Goal: Task Accomplishment & Management: Use online tool/utility

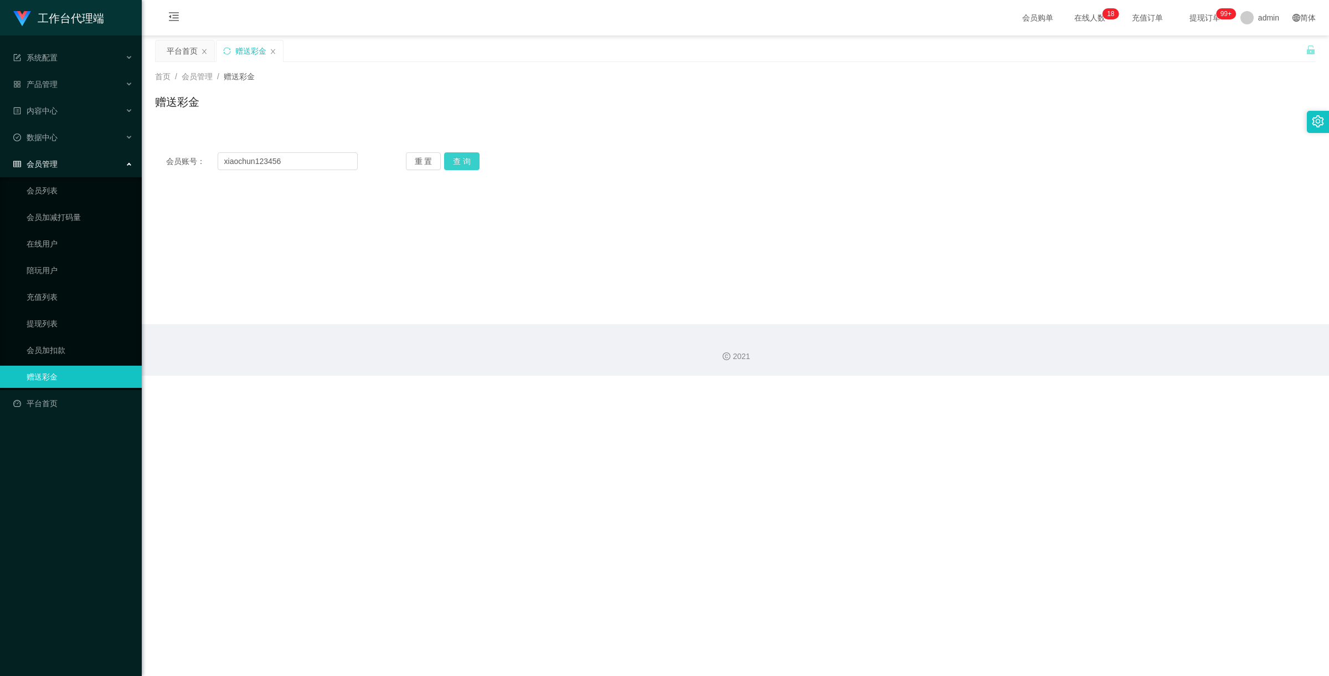
type input "xiaochun123456"
click at [451, 164] on button "查 询" at bounding box center [461, 161] width 35 height 18
click at [451, 164] on div "重 置 查 询" at bounding box center [502, 161] width 192 height 18
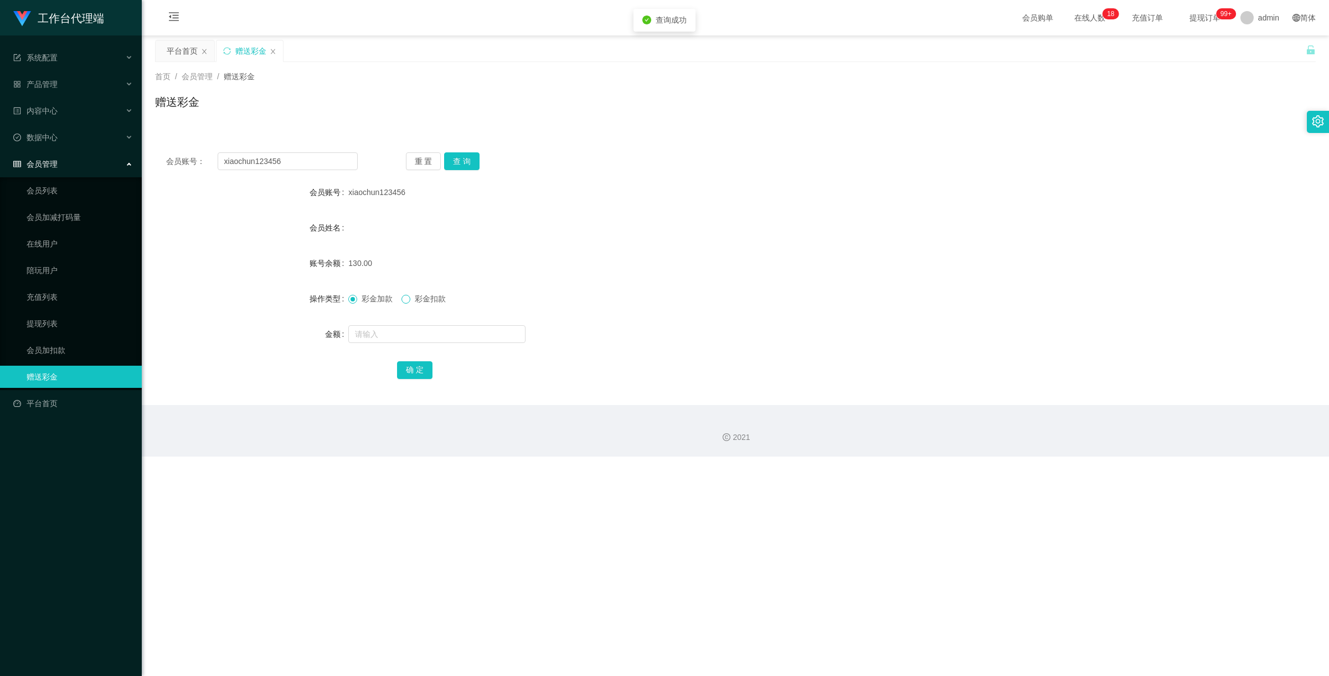
click at [410, 299] on span at bounding box center [406, 299] width 9 height 9
click at [412, 330] on input "text" at bounding box center [436, 334] width 177 height 18
type input "130"
click at [425, 370] on button "确 定" at bounding box center [414, 370] width 35 height 18
click at [353, 304] on label "彩金加款" at bounding box center [372, 299] width 49 height 12
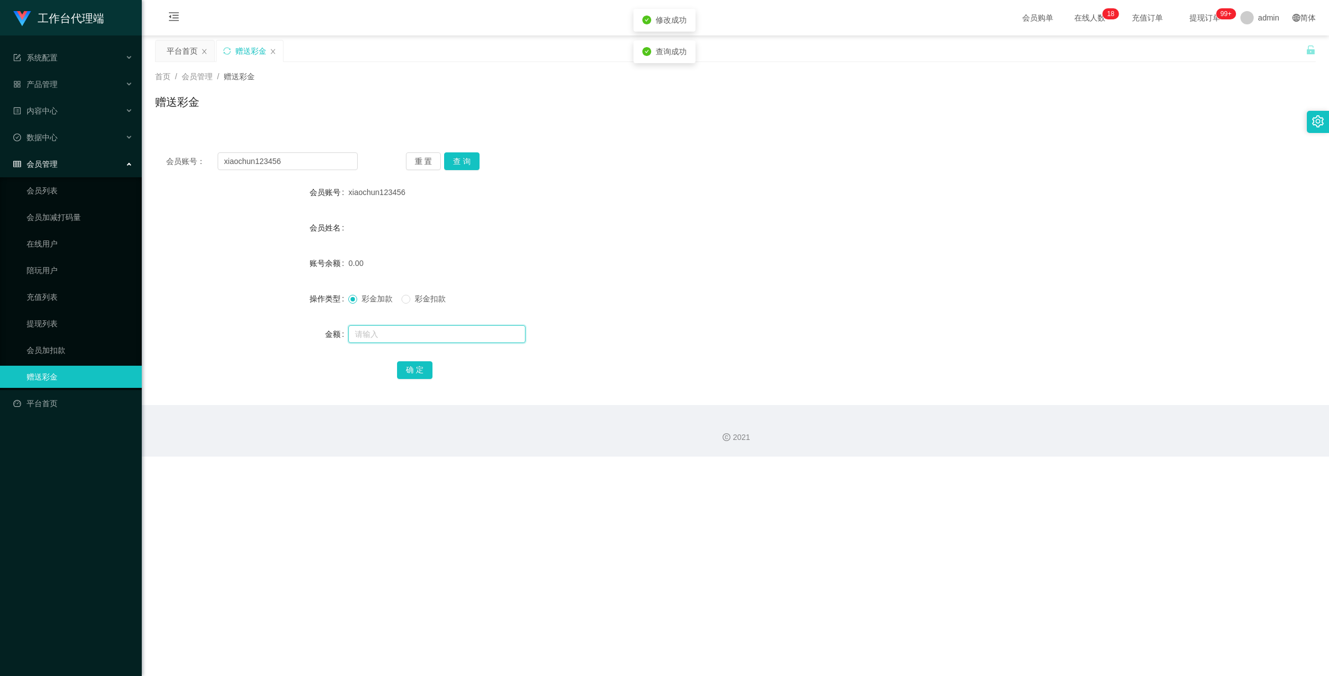
click at [397, 338] on input "text" at bounding box center [436, 334] width 177 height 18
type input "500"
click at [405, 364] on button "确 定" at bounding box center [414, 370] width 35 height 18
